Goal: Navigation & Orientation: Find specific page/section

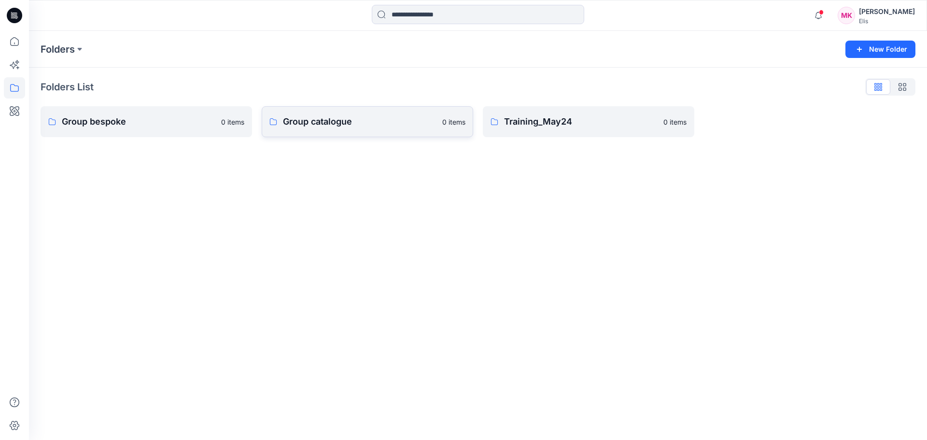
click at [324, 123] on p "Group catalogue" at bounding box center [360, 122] width 154 height 14
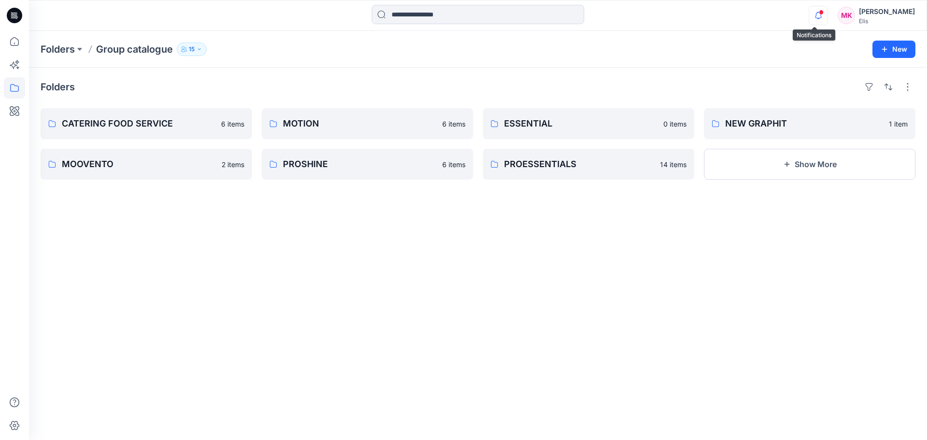
click at [811, 11] on icon "button" at bounding box center [818, 15] width 18 height 19
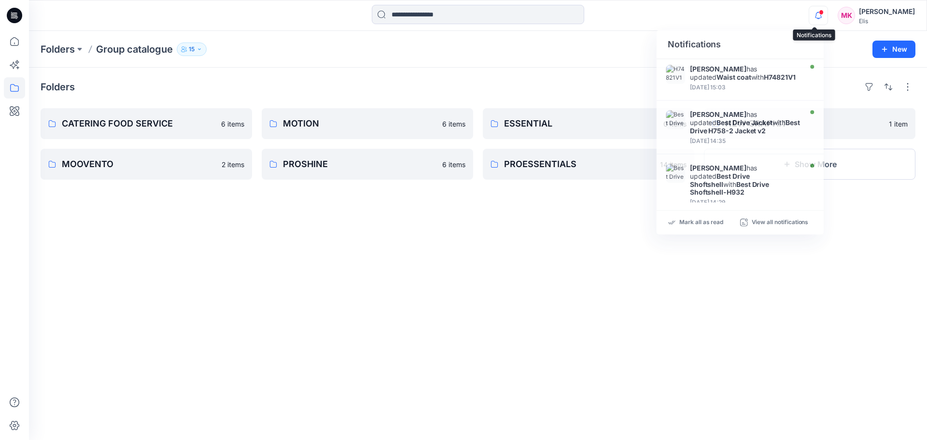
click at [814, 10] on div at bounding box center [816, 8] width 15 height 5
click at [819, 11] on span at bounding box center [821, 12] width 5 height 5
click at [819, 13] on span at bounding box center [821, 12] width 5 height 5
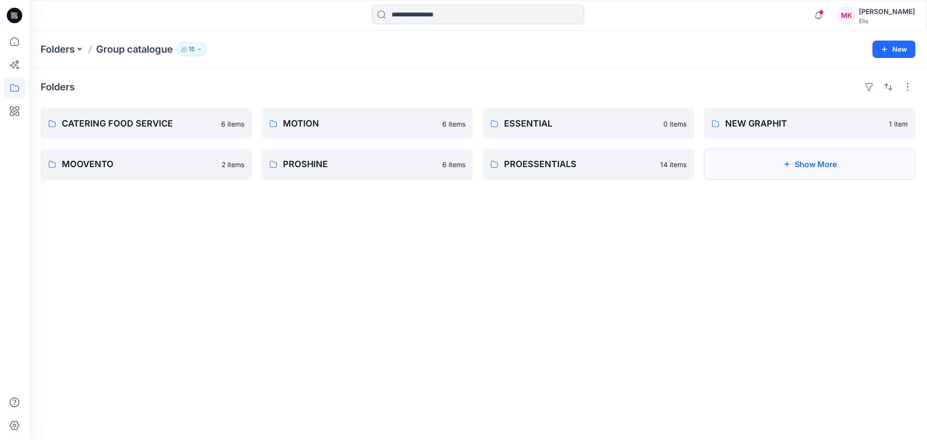
click at [820, 164] on button "Show More" at bounding box center [809, 164] width 211 height 31
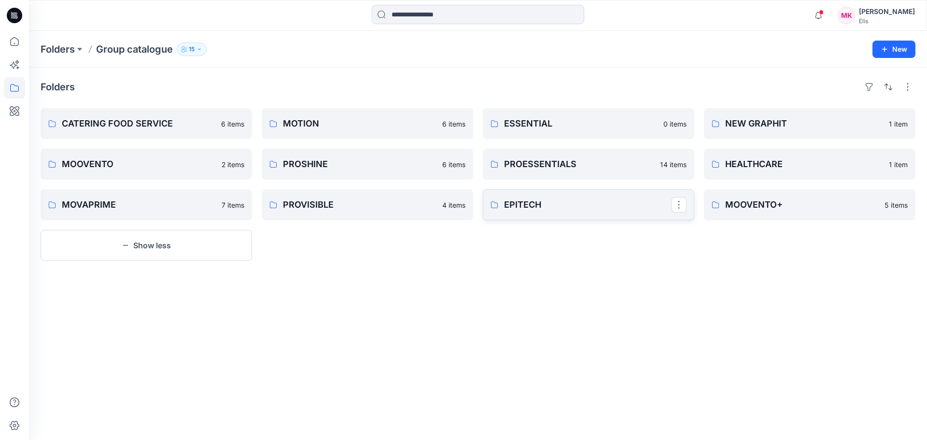
click at [535, 205] on p "EPITECH" at bounding box center [587, 205] width 167 height 14
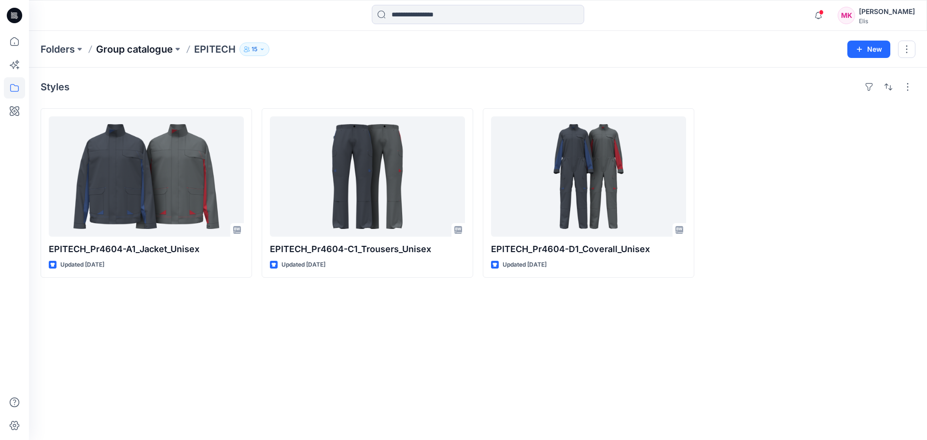
click at [157, 49] on p "Group catalogue" at bounding box center [134, 49] width 77 height 14
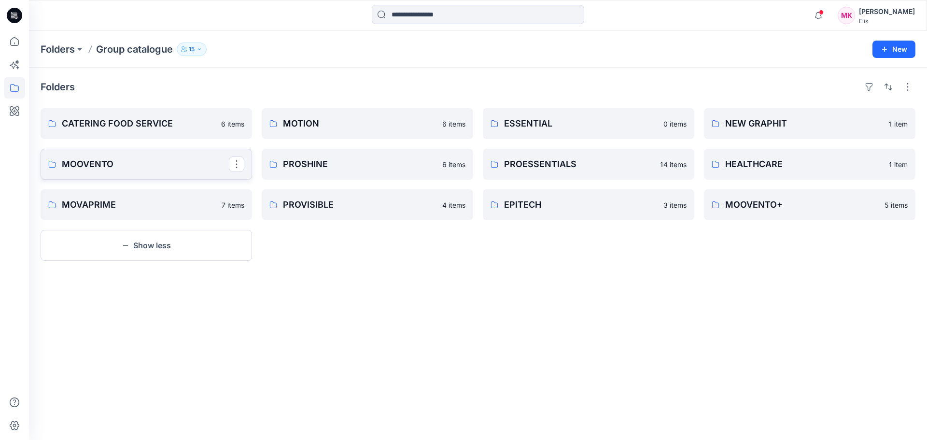
click at [113, 167] on p "MOOVENTO" at bounding box center [145, 164] width 167 height 14
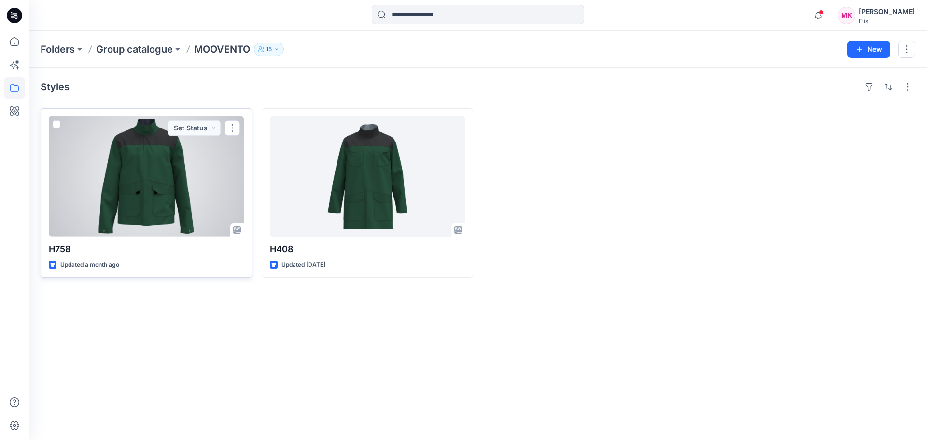
click at [149, 177] on div at bounding box center [146, 176] width 195 height 120
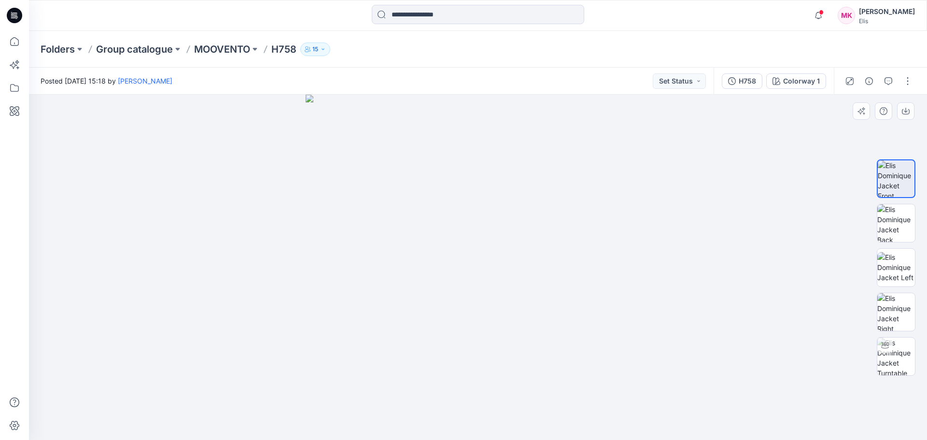
drag, startPoint x: 651, startPoint y: 371, endPoint x: 602, endPoint y: 342, distance: 57.5
click at [602, 342] on div at bounding box center [478, 267] width 898 height 345
click at [888, 366] on img at bounding box center [896, 356] width 38 height 38
drag, startPoint x: 627, startPoint y: 357, endPoint x: 589, endPoint y: 338, distance: 41.7
click at [589, 338] on div at bounding box center [478, 267] width 898 height 345
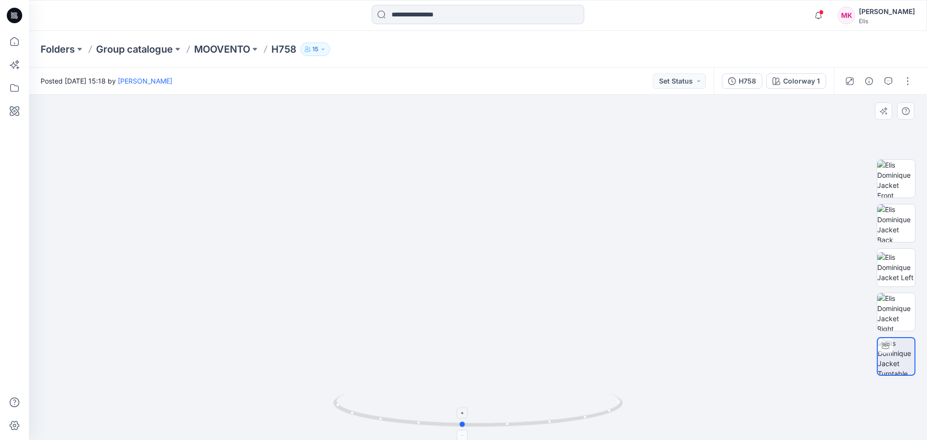
drag, startPoint x: 550, startPoint y: 366, endPoint x: 502, endPoint y: 397, distance: 56.9
click at [556, 317] on div at bounding box center [478, 267] width 898 height 345
drag, startPoint x: 524, startPoint y: 410, endPoint x: 569, endPoint y: 399, distance: 46.2
click at [570, 399] on icon at bounding box center [479, 411] width 292 height 36
drag, startPoint x: 541, startPoint y: 386, endPoint x: 514, endPoint y: 211, distance: 176.4
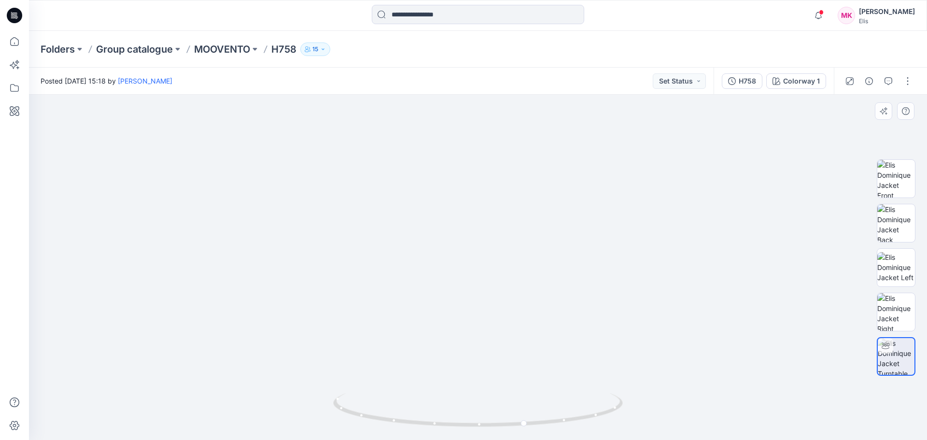
click at [515, 193] on img at bounding box center [478, 136] width 606 height 606
drag, startPoint x: 655, startPoint y: 363, endPoint x: 644, endPoint y: 349, distance: 18.2
click at [615, 365] on img at bounding box center [478, 141] width 606 height 598
drag, startPoint x: 607, startPoint y: 318, endPoint x: 566, endPoint y: 338, distance: 46.0
click at [566, 338] on img at bounding box center [478, 151] width 606 height 578
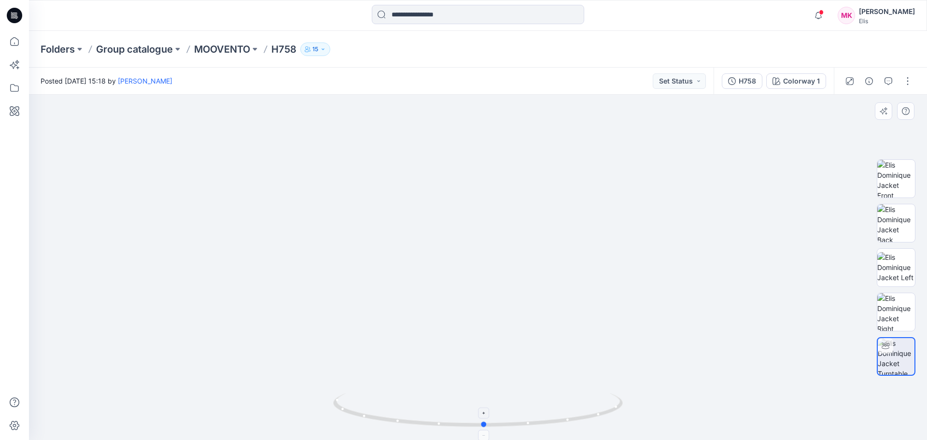
drag, startPoint x: 558, startPoint y: 421, endPoint x: 536, endPoint y: 422, distance: 21.8
click at [536, 422] on icon at bounding box center [479, 411] width 292 height 36
drag, startPoint x: 536, startPoint y: 422, endPoint x: 528, endPoint y: 424, distance: 8.3
click at [528, 424] on icon at bounding box center [479, 411] width 292 height 36
drag, startPoint x: 536, startPoint y: 421, endPoint x: 676, endPoint y: 400, distance: 141.6
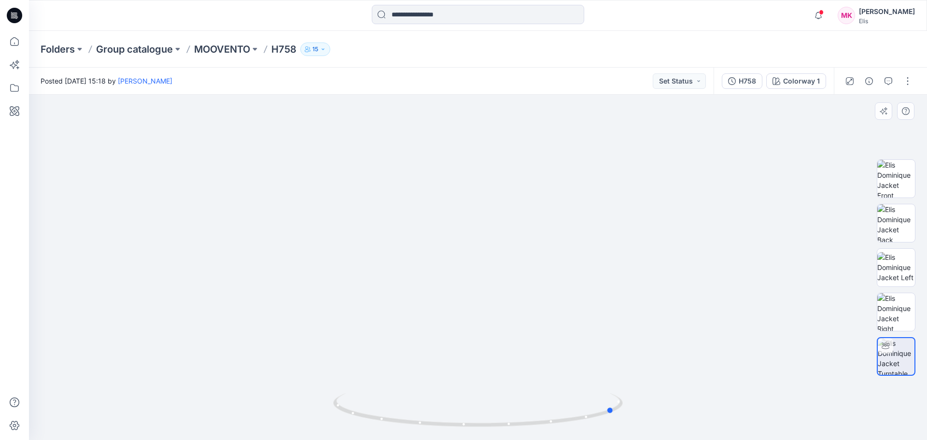
click at [676, 400] on div at bounding box center [478, 267] width 898 height 345
click at [206, 45] on p "MOOVENTO" at bounding box center [222, 49] width 56 height 14
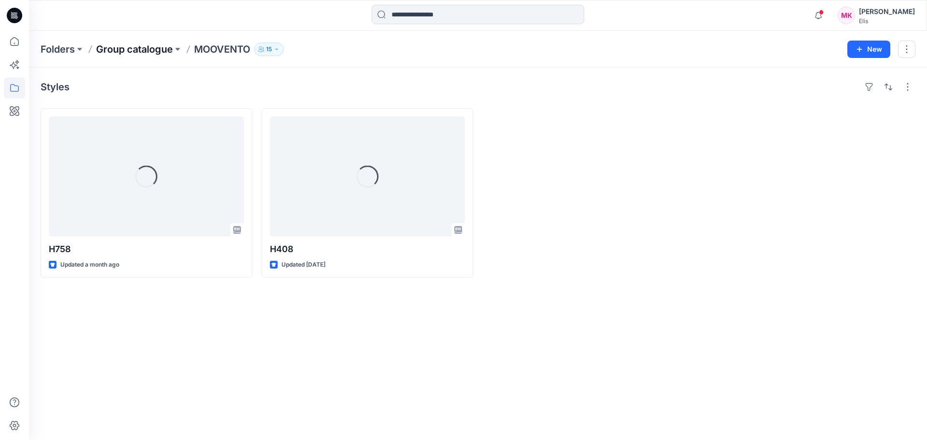
click at [132, 48] on p "Group catalogue" at bounding box center [134, 49] width 77 height 14
